Goal: Information Seeking & Learning: Learn about a topic

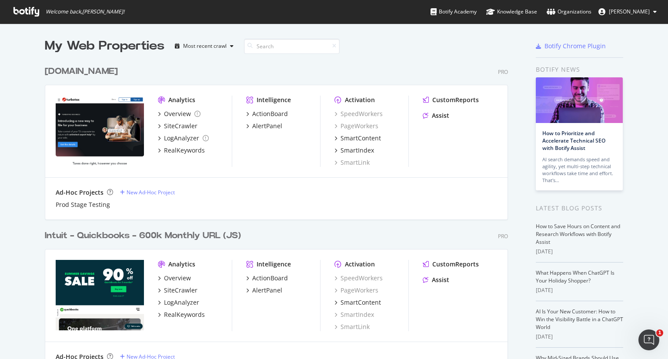
click at [115, 236] on div "Intuit - Quickbooks - 600k Monthly URL (JS)" at bounding box center [143, 235] width 196 height 13
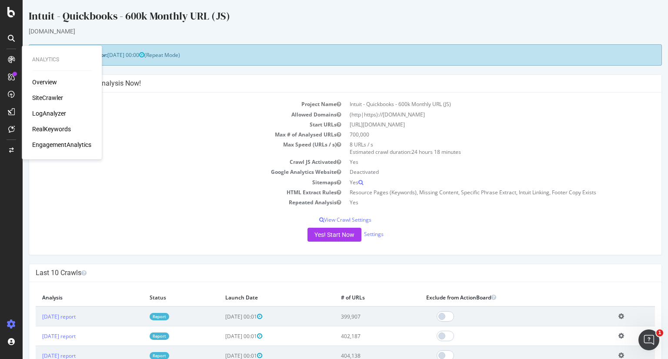
click at [39, 82] on div "Overview" at bounding box center [44, 82] width 25 height 9
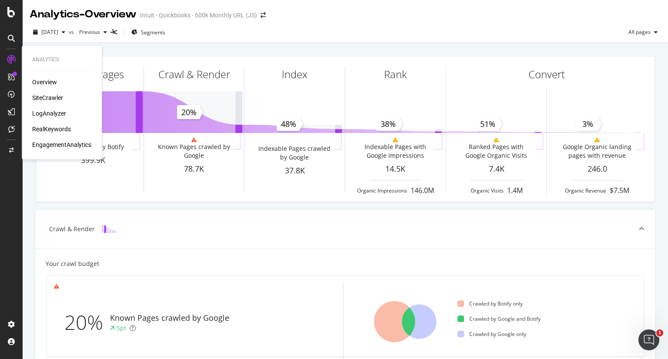
click at [49, 116] on div "LogAnalyzer" at bounding box center [49, 113] width 34 height 9
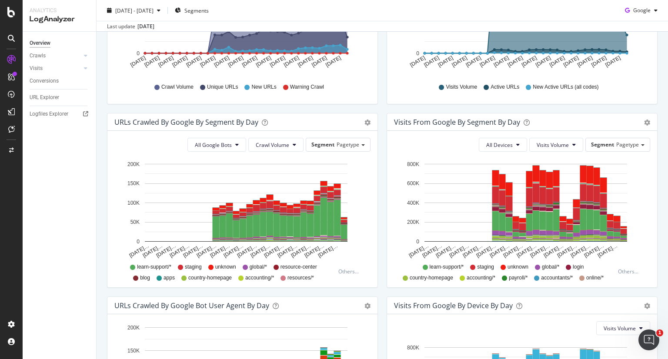
scroll to position [217, 0]
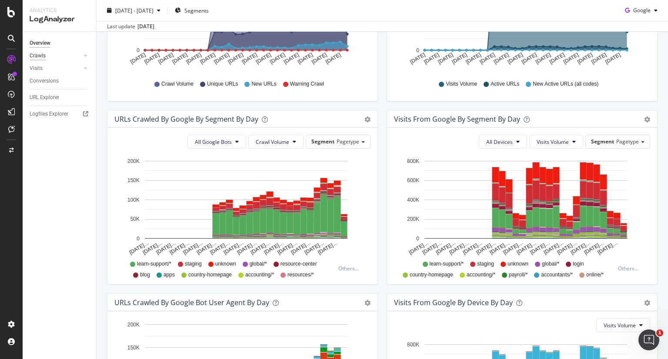
click at [42, 55] on div "Crawls" at bounding box center [38, 55] width 16 height 9
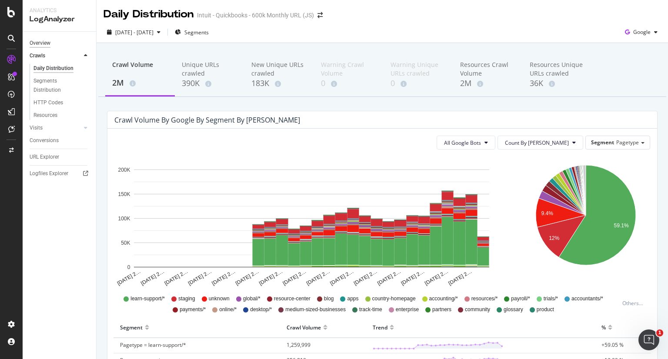
click at [42, 40] on div "Overview" at bounding box center [40, 43] width 21 height 9
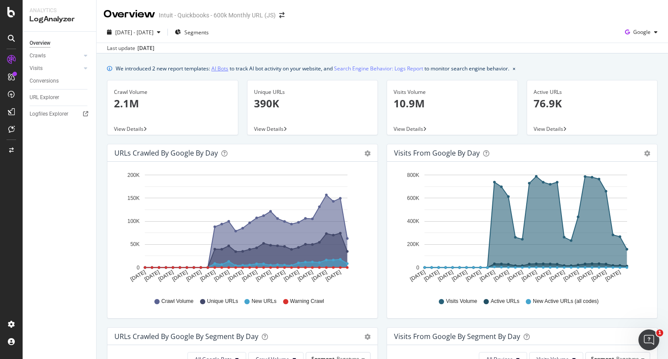
click at [221, 67] on link "AI Bots" at bounding box center [219, 68] width 17 height 9
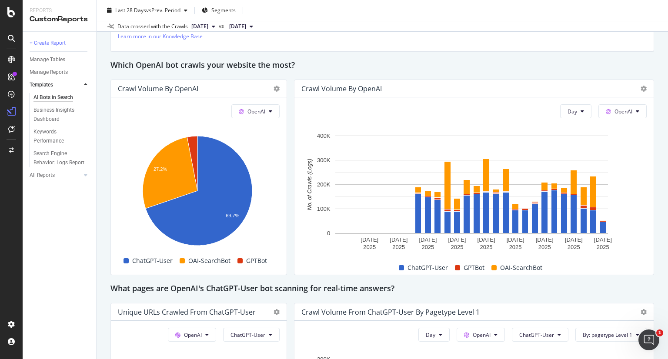
scroll to position [739, 0]
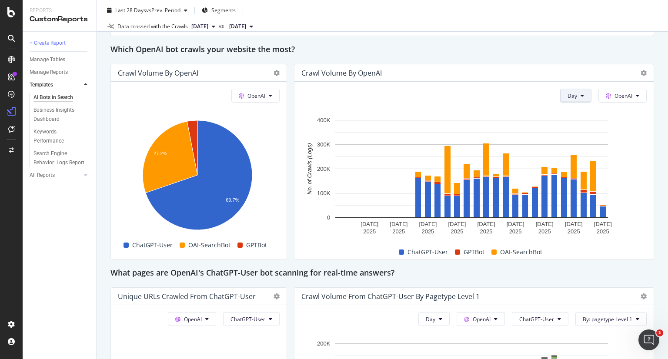
click at [574, 100] on button "Day" at bounding box center [575, 96] width 31 height 14
click at [603, 100] on button "OpenAI" at bounding box center [622, 96] width 48 height 14
click at [587, 56] on div "This report shows AI bot interaction with your website and its impact on your o…" at bounding box center [381, 200] width 543 height 1705
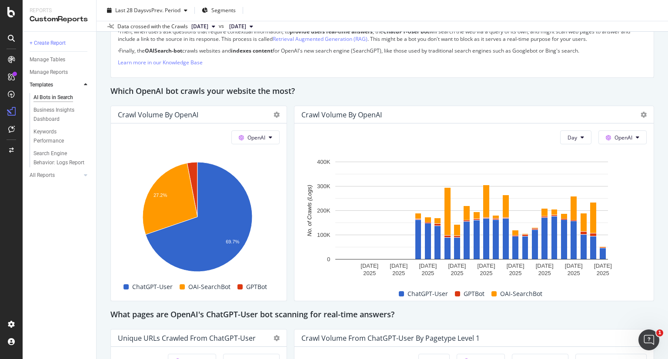
scroll to position [695, 0]
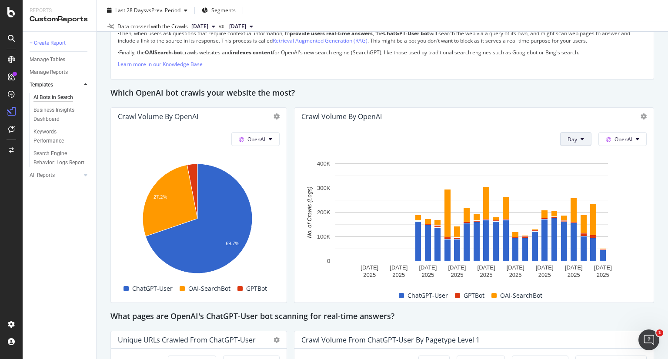
click at [568, 138] on span "Day" at bounding box center [572, 139] width 10 height 7
click at [569, 137] on span "Day" at bounding box center [572, 139] width 10 height 7
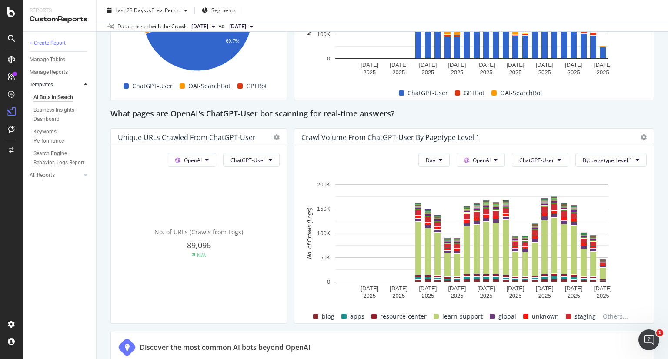
scroll to position [913, 0]
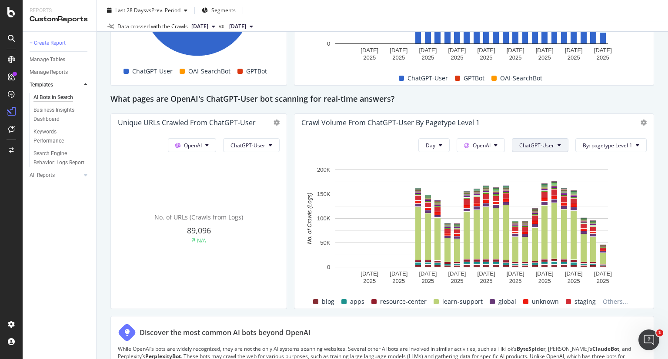
click at [557, 145] on icon at bounding box center [558, 145] width 3 height 5
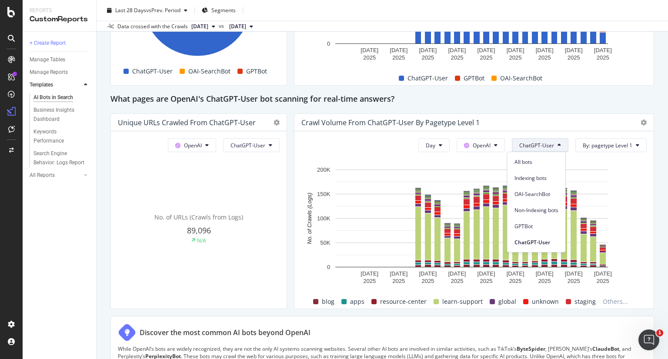
click at [557, 115] on div "Crawl Volume from ChatGPT-User by pagetype Level 1" at bounding box center [473, 122] width 359 height 17
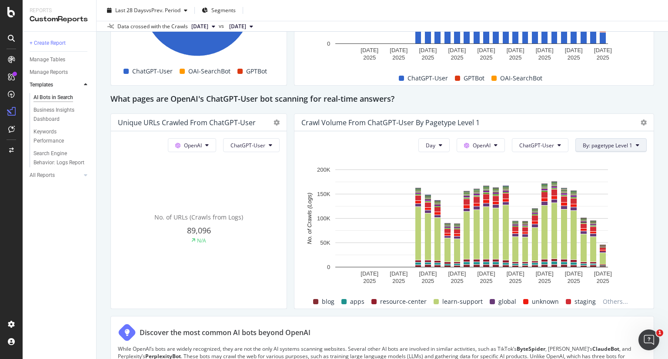
click at [600, 143] on span "By: pagetype Level 1" at bounding box center [607, 145] width 50 height 7
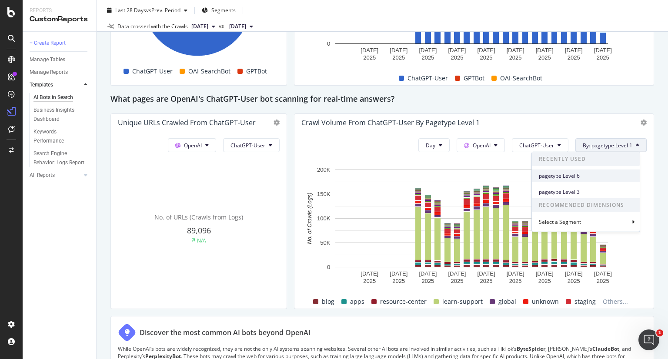
click at [581, 173] on span "pagetype Level 6" at bounding box center [585, 176] width 94 height 8
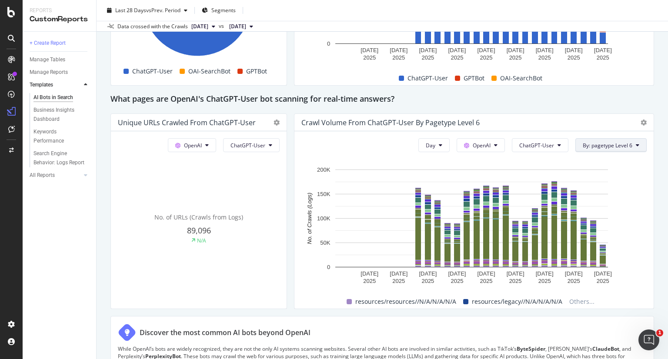
click at [598, 143] on span "By: pagetype Level 6" at bounding box center [607, 145] width 50 height 7
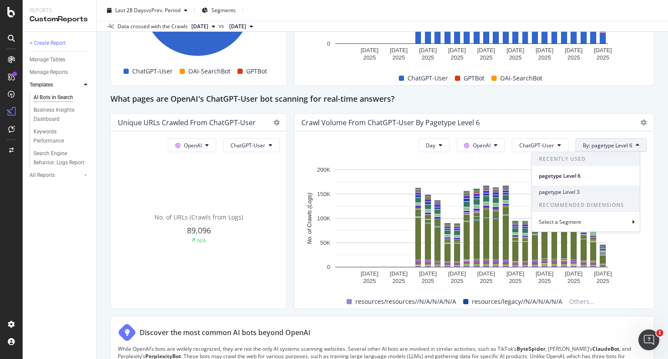
click at [579, 189] on span "pagetype Level 3" at bounding box center [585, 192] width 94 height 8
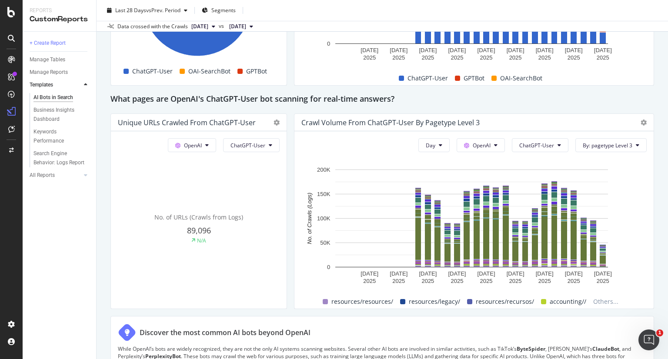
click at [640, 125] on div "Crawl Volume from ChatGPT-User by pagetype Level 3" at bounding box center [473, 122] width 359 height 17
click at [640, 121] on icon at bounding box center [643, 123] width 6 height 6
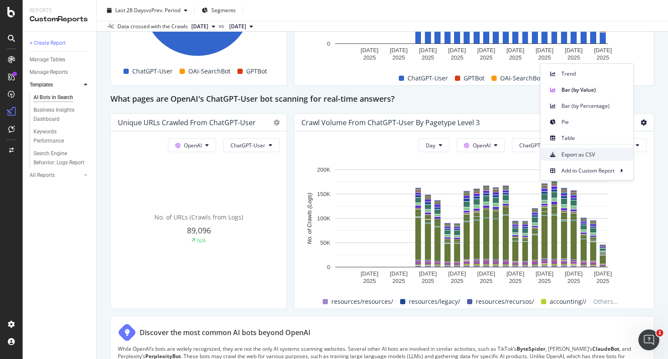
click at [584, 156] on span "Export as CSV" at bounding box center [593, 154] width 65 height 8
